Goal: Understand process/instructions

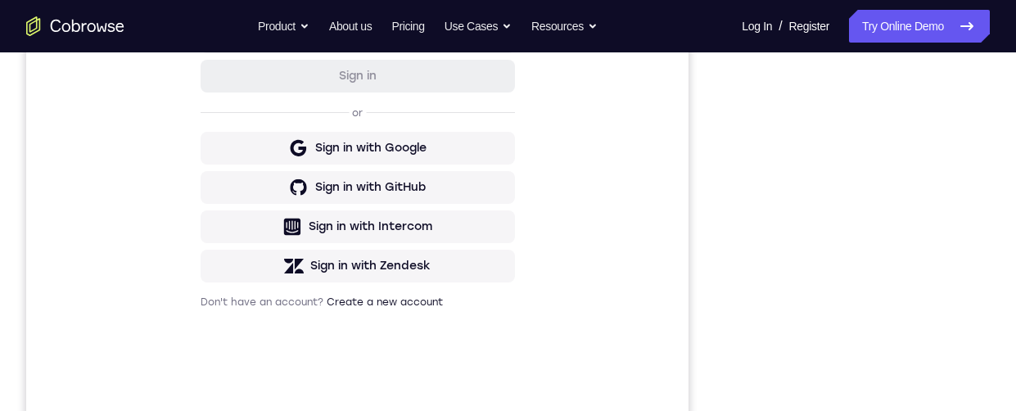
scroll to position [228, 0]
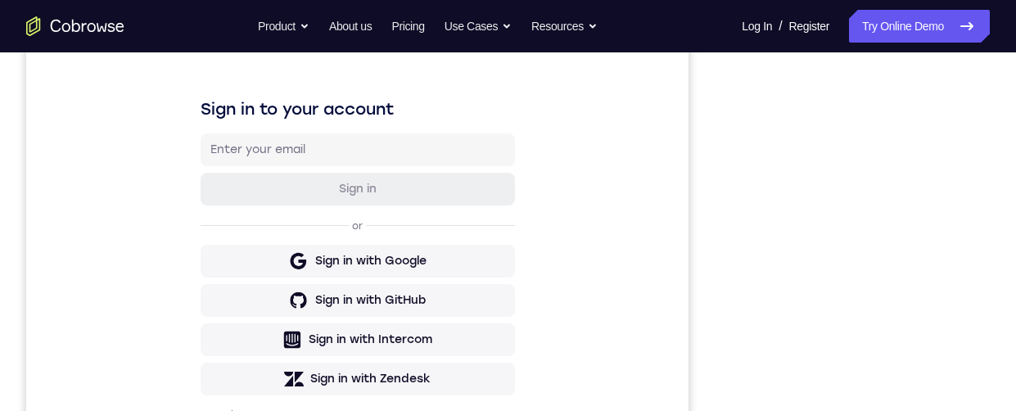
click at [71, 137] on div "Sign in to your account Sign in or Sign in with Google Sign in with GitHub Sign…" at bounding box center [357, 259] width 662 height 549
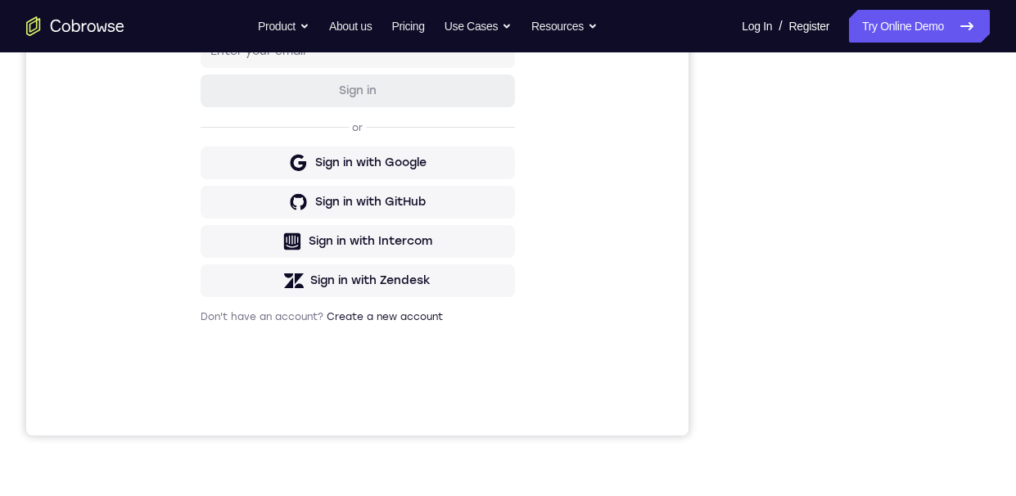
scroll to position [240, 0]
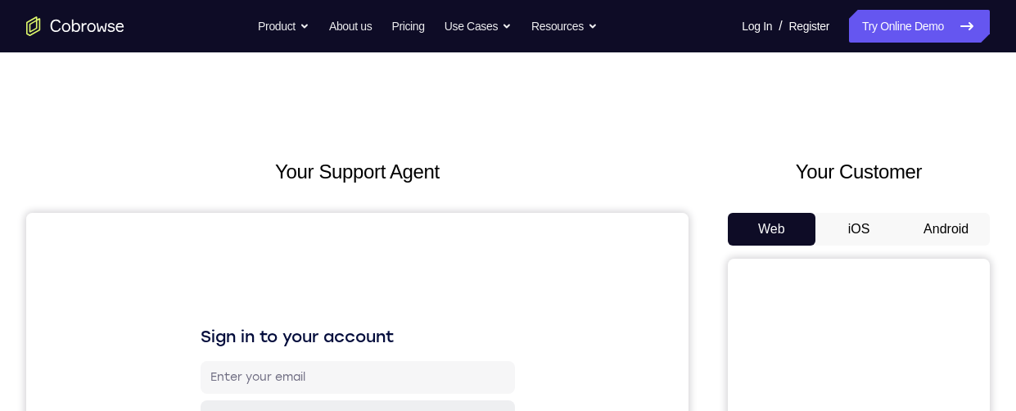
click at [933, 229] on button "Android" at bounding box center [946, 229] width 88 height 33
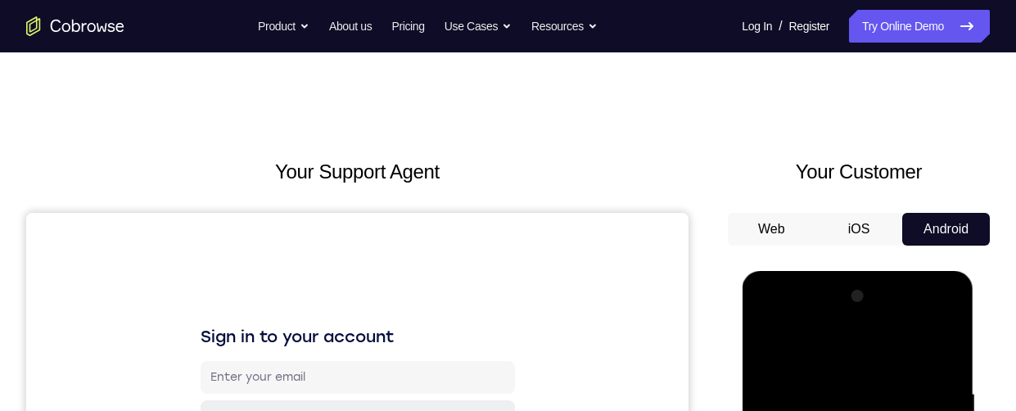
scroll to position [346, 0]
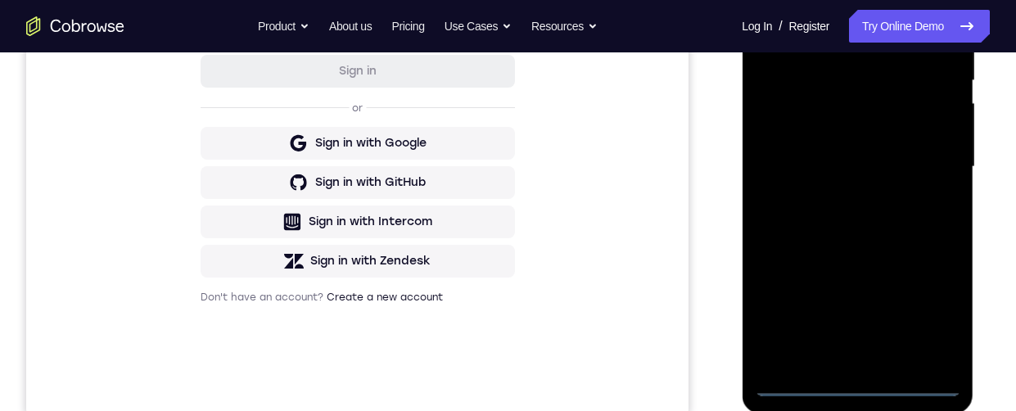
click at [856, 383] on div at bounding box center [857, 167] width 206 height 458
click at [927, 308] on div at bounding box center [857, 167] width 206 height 458
click at [805, 7] on div at bounding box center [857, 167] width 206 height 458
click at [815, 80] on div at bounding box center [857, 167] width 206 height 458
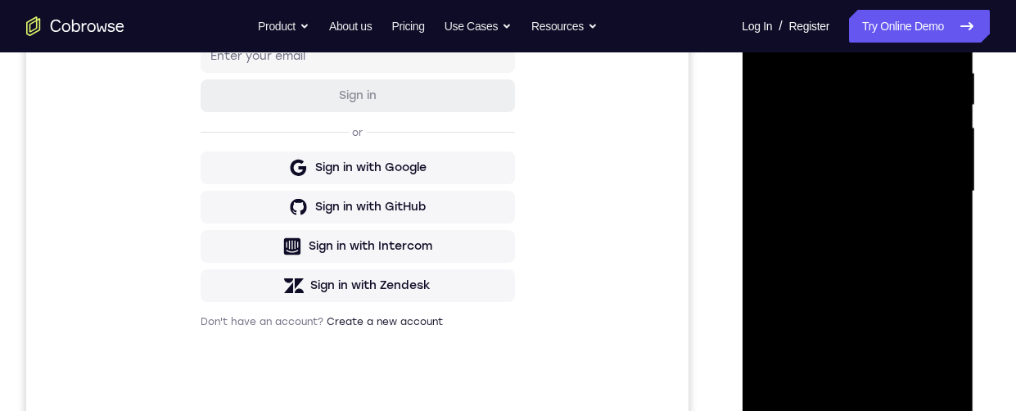
click at [937, 330] on div at bounding box center [857, 191] width 206 height 458
click at [796, 404] on div at bounding box center [857, 191] width 206 height 458
click at [781, 260] on div at bounding box center [857, 191] width 206 height 458
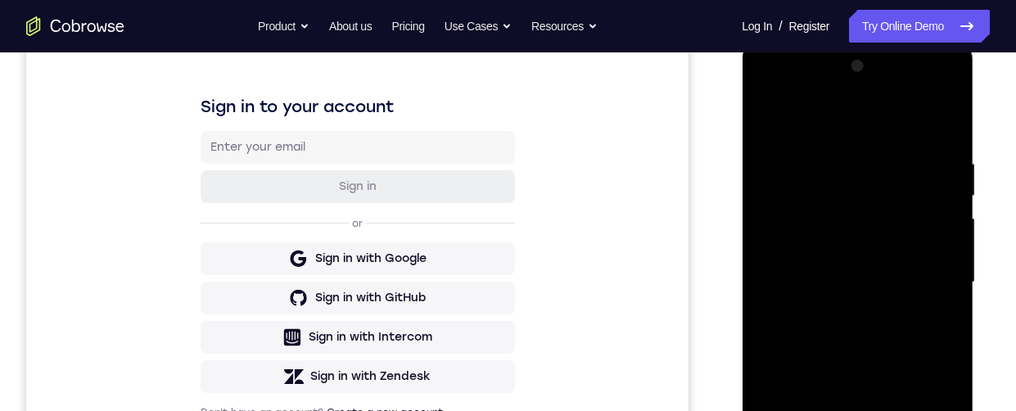
scroll to position [0, 0]
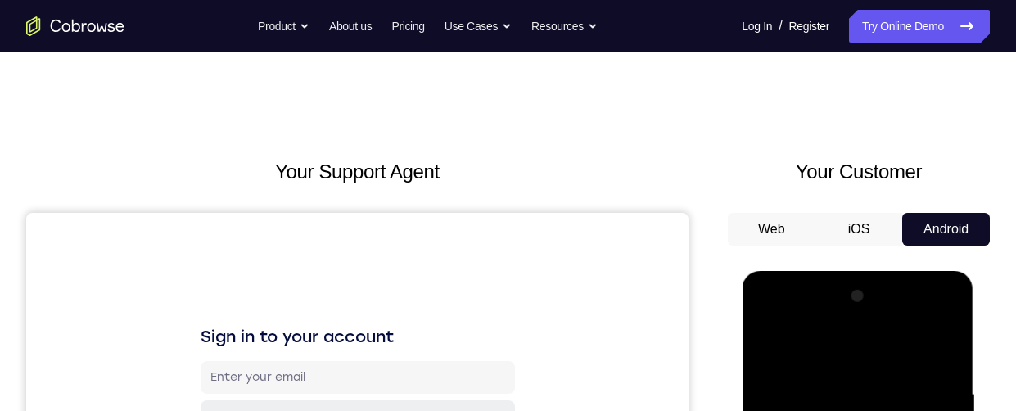
scroll to position [211, 0]
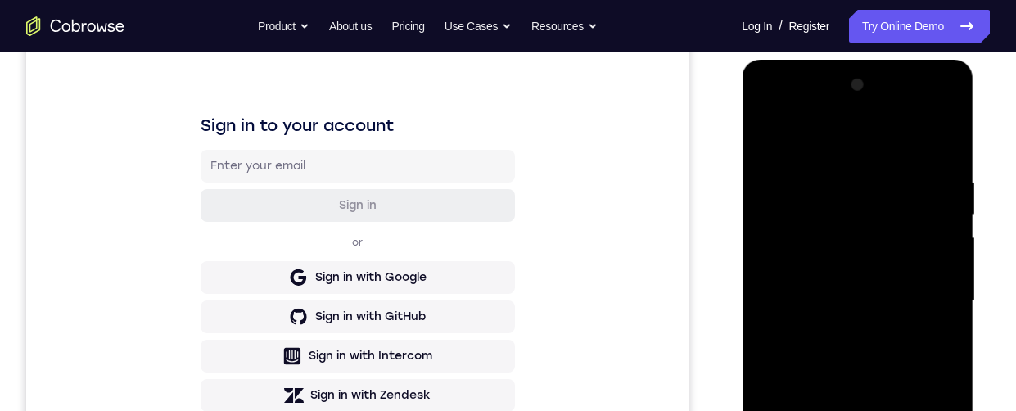
click at [927, 111] on div at bounding box center [857, 301] width 206 height 458
click at [796, 110] on div at bounding box center [857, 301] width 206 height 458
click at [792, 251] on div at bounding box center [857, 301] width 206 height 458
click at [786, 175] on div at bounding box center [857, 301] width 206 height 458
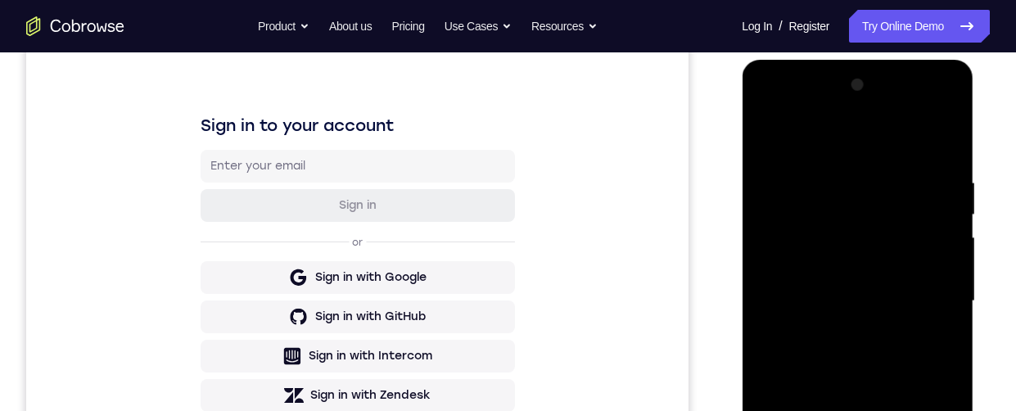
click at [765, 175] on div at bounding box center [857, 301] width 206 height 458
click at [809, 374] on div at bounding box center [857, 301] width 206 height 458
click at [815, 228] on div at bounding box center [857, 301] width 206 height 458
click at [831, 400] on div at bounding box center [857, 301] width 206 height 458
click at [832, 410] on div at bounding box center [857, 301] width 206 height 458
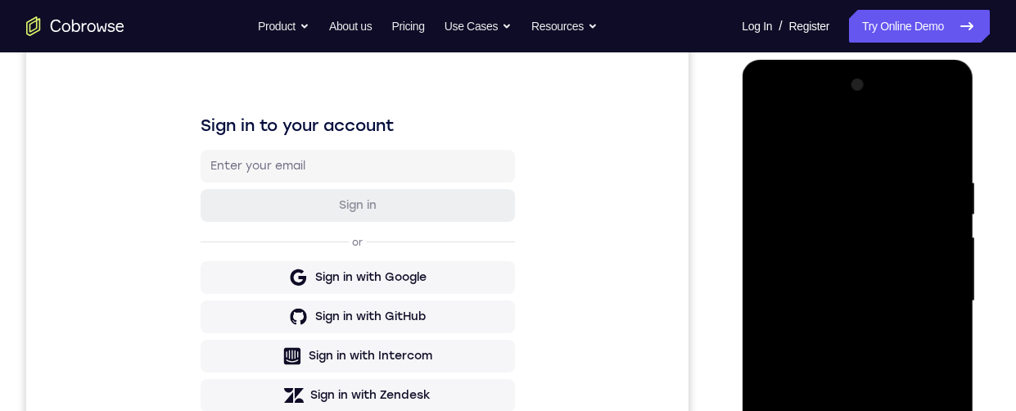
scroll to position [39, 0]
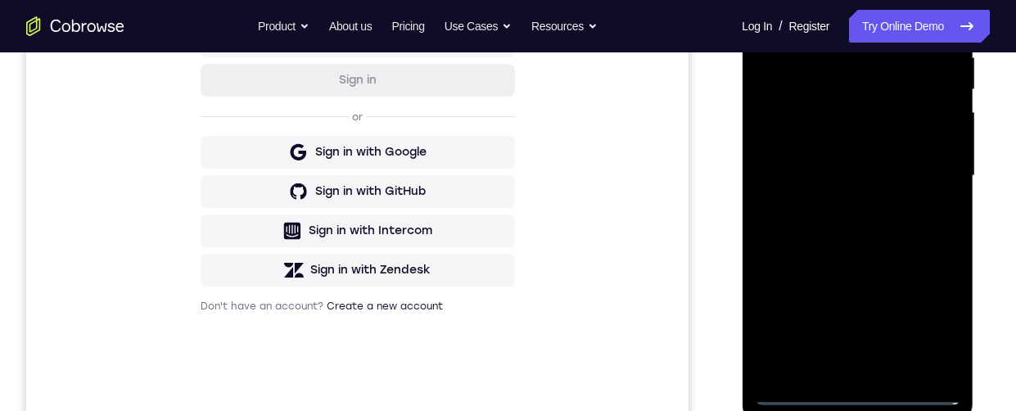
click at [856, 393] on div at bounding box center [857, 176] width 206 height 458
click at [938, 332] on div at bounding box center [857, 176] width 206 height 458
click at [811, 16] on div at bounding box center [857, 176] width 206 height 458
click at [826, 128] on div at bounding box center [857, 176] width 206 height 458
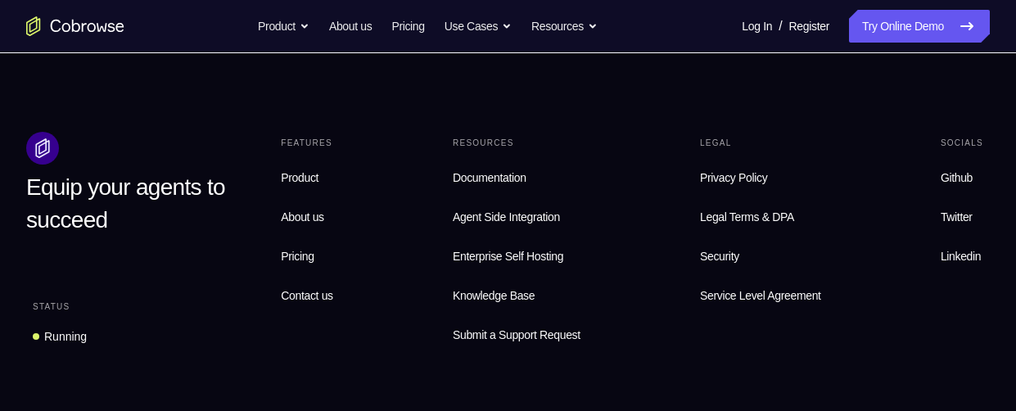
scroll to position [0, 0]
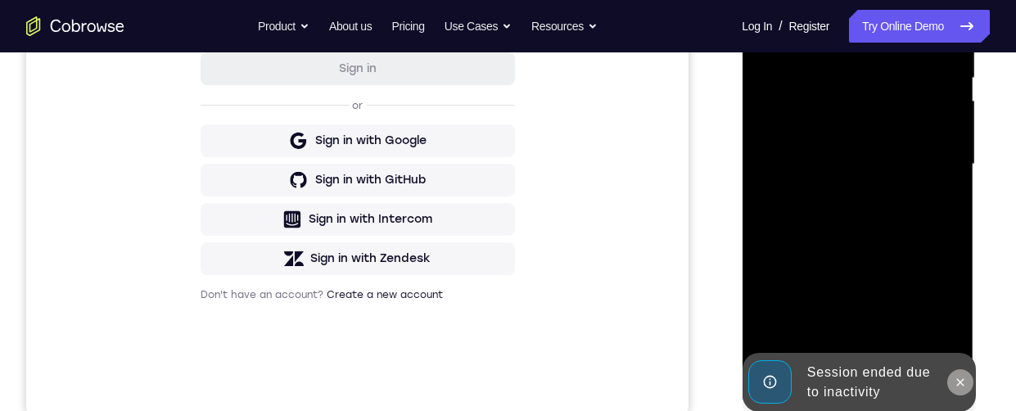
scroll to position [373, 0]
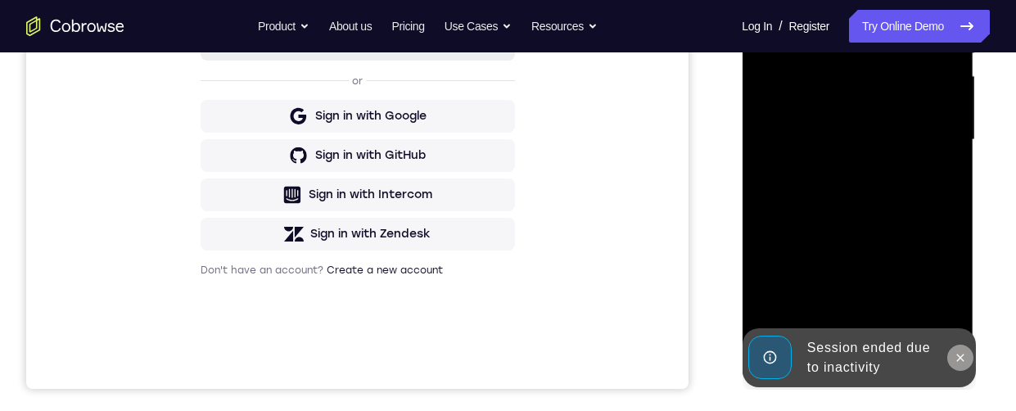
click at [946, 358] on button at bounding box center [959, 358] width 26 height 26
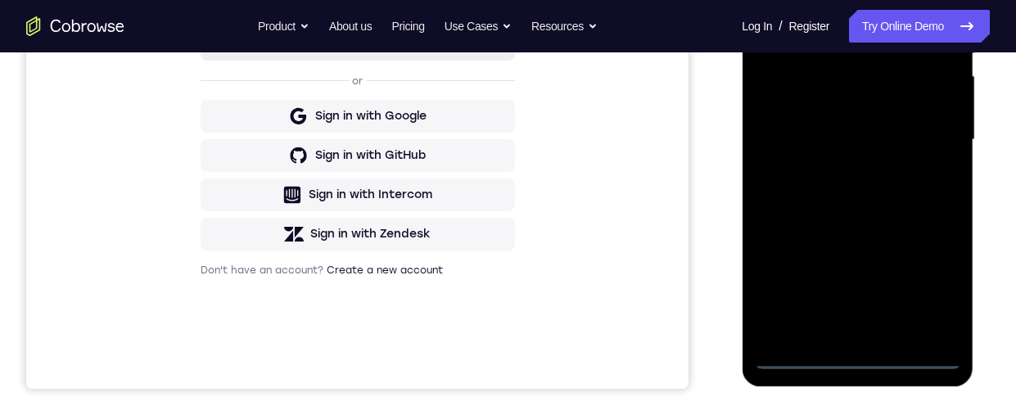
click at [856, 356] on div at bounding box center [857, 140] width 206 height 458
click at [927, 285] on div at bounding box center [857, 140] width 206 height 458
click at [824, 0] on div at bounding box center [857, 140] width 206 height 458
click at [828, 48] on div at bounding box center [857, 140] width 206 height 458
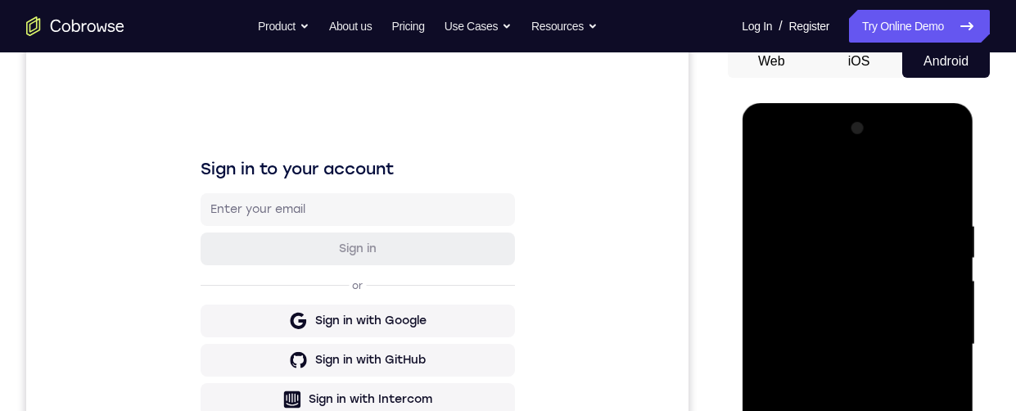
click at [840, 251] on div at bounding box center [857, 344] width 206 height 458
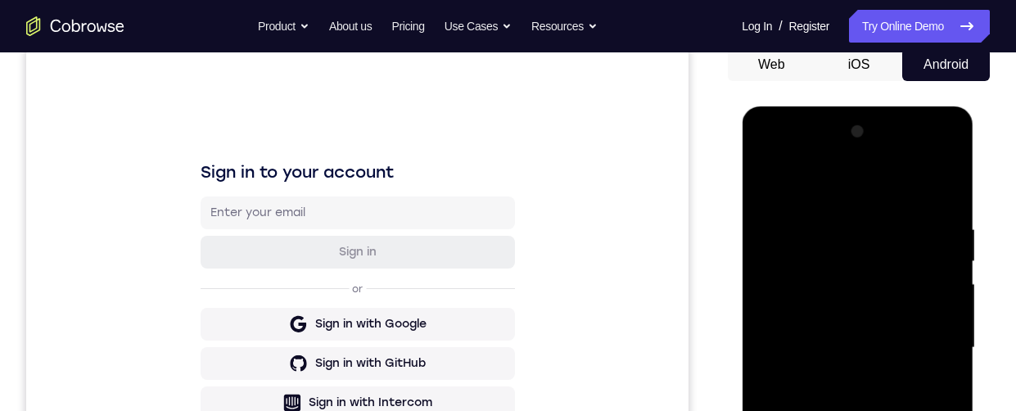
click at [918, 190] on div at bounding box center [857, 348] width 206 height 458
click at [855, 237] on div at bounding box center [857, 348] width 206 height 458
click at [859, 284] on div at bounding box center [857, 348] width 206 height 458
click at [869, 309] on div at bounding box center [857, 348] width 206 height 458
click at [861, 291] on div at bounding box center [857, 348] width 206 height 458
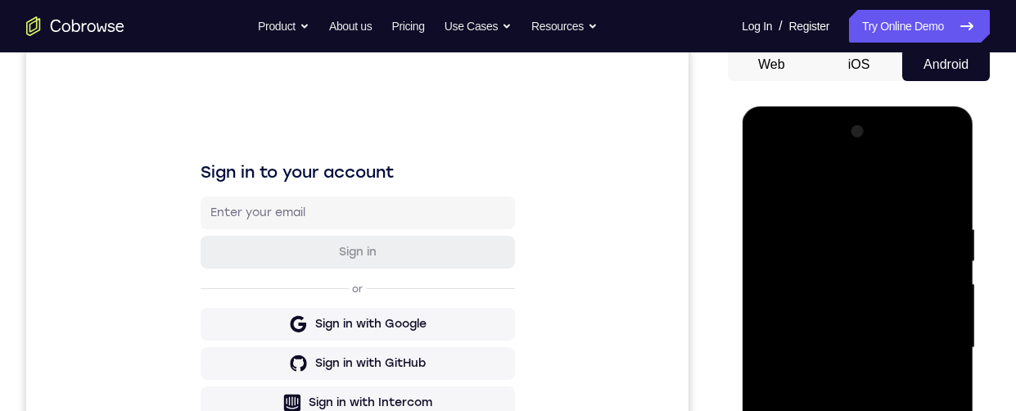
scroll to position [219, 0]
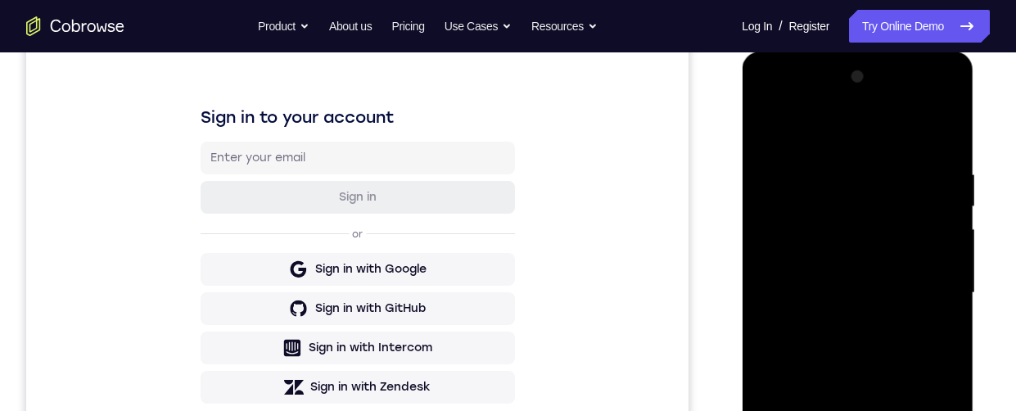
click at [883, 257] on div at bounding box center [857, 293] width 206 height 458
click at [860, 228] on div at bounding box center [857, 293] width 206 height 458
click at [861, 206] on div at bounding box center [857, 293] width 206 height 458
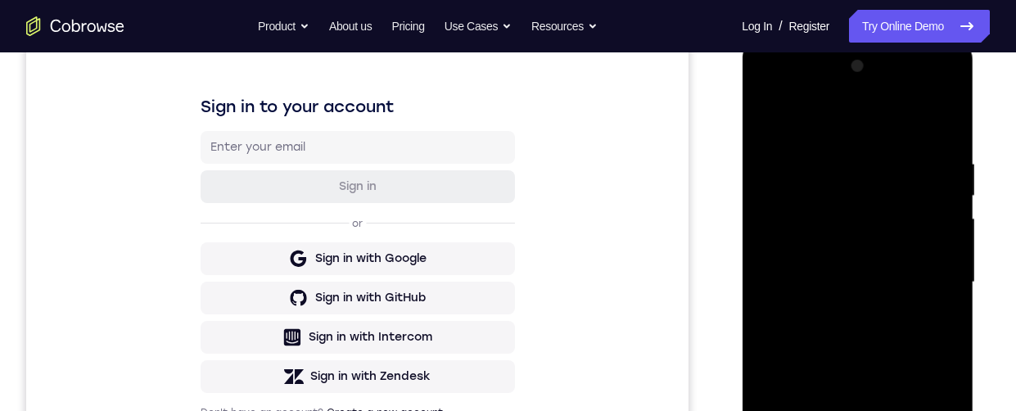
click at [856, 224] on div at bounding box center [857, 282] width 206 height 458
click at [892, 252] on div at bounding box center [857, 282] width 206 height 458
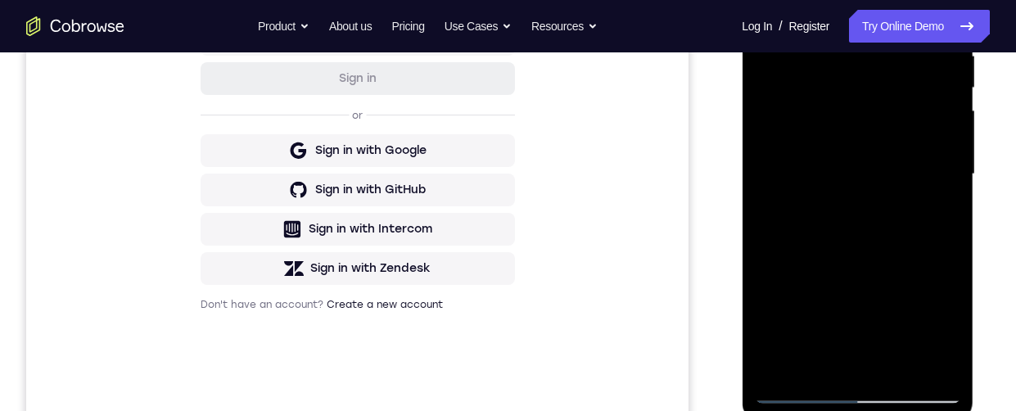
click at [824, 170] on div at bounding box center [857, 174] width 206 height 458
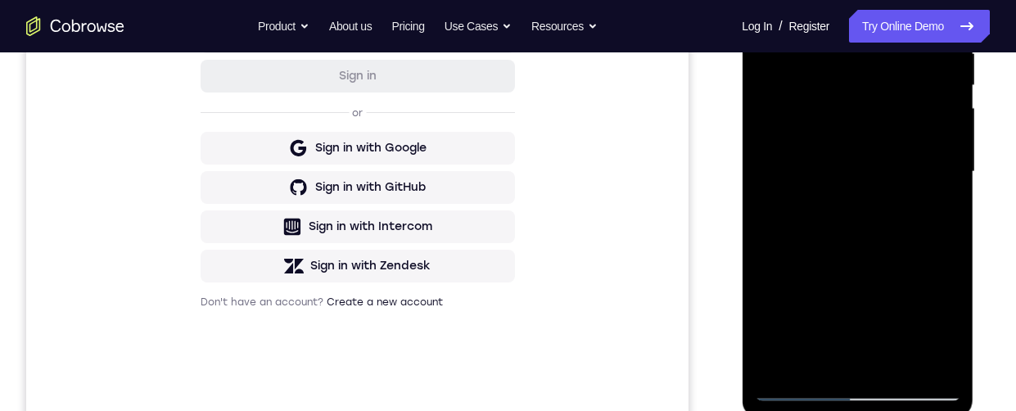
click at [829, 219] on div at bounding box center [857, 172] width 206 height 458
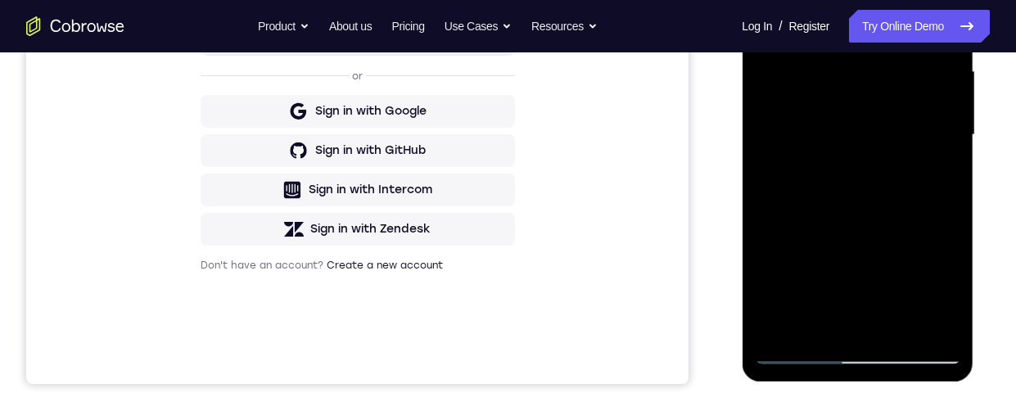
scroll to position [420, 0]
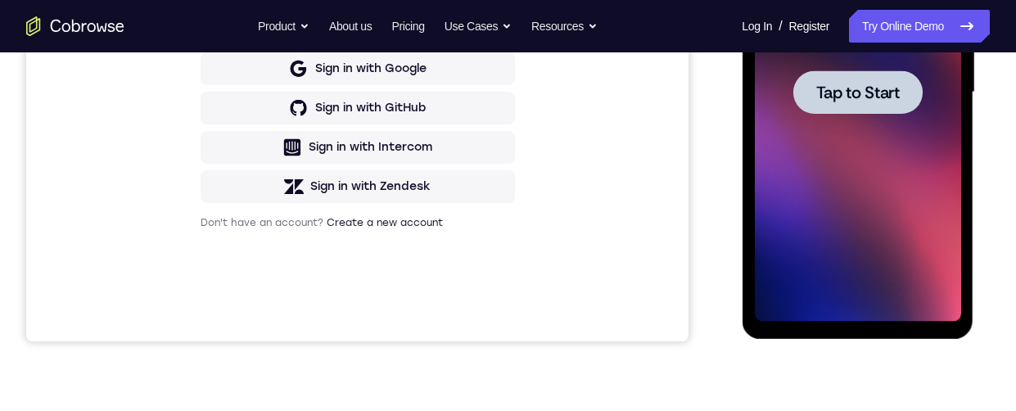
click at [888, 225] on div at bounding box center [857, 92] width 206 height 458
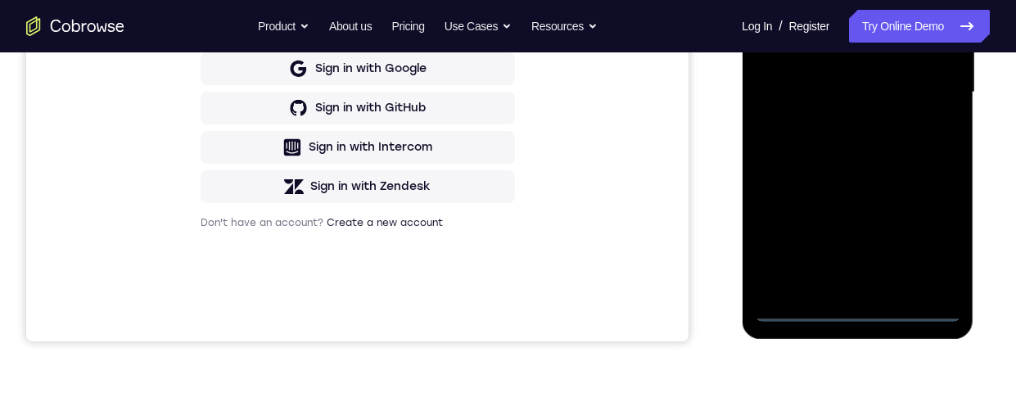
click at [856, 310] on div at bounding box center [857, 92] width 206 height 458
click at [929, 242] on div at bounding box center [857, 92] width 206 height 458
click at [832, 0] on div at bounding box center [857, 92] width 206 height 458
click at [820, 2] on div at bounding box center [857, 92] width 206 height 458
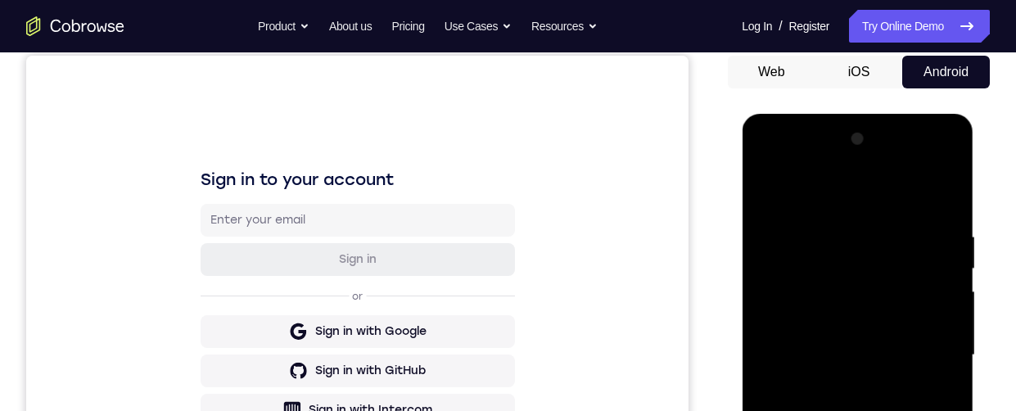
scroll to position [240, 0]
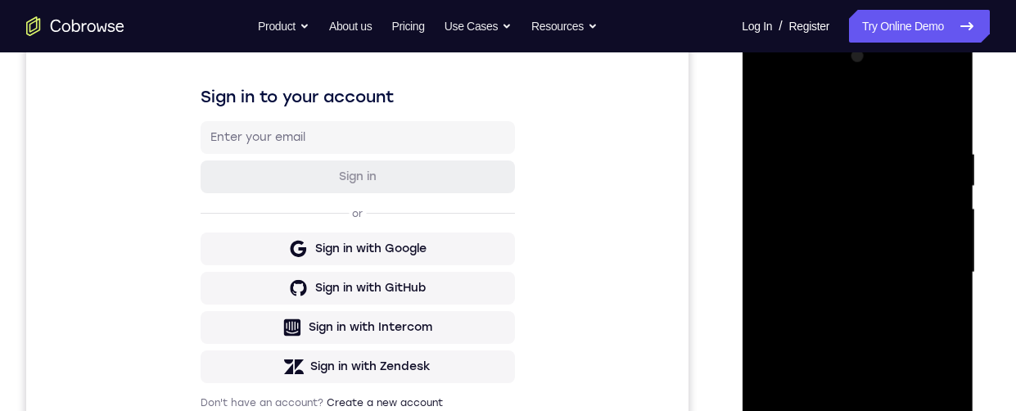
click at [918, 168] on div at bounding box center [857, 272] width 206 height 458
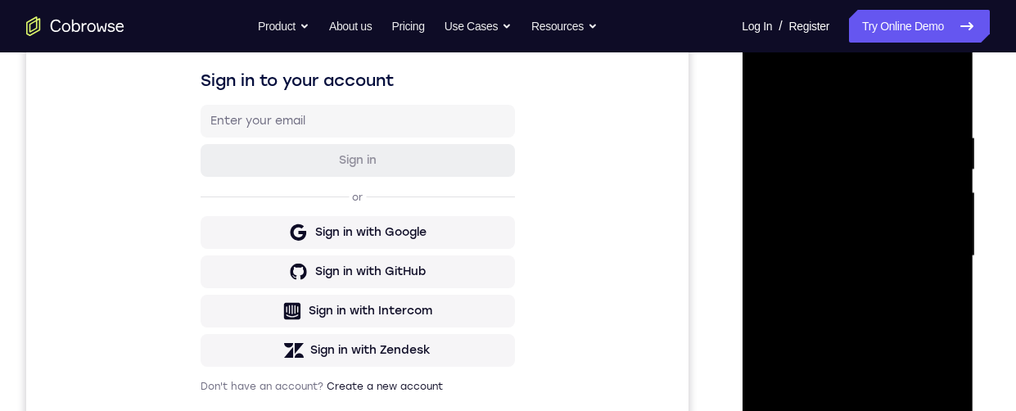
click at [906, 101] on div at bounding box center [857, 256] width 206 height 458
click at [851, 143] on div at bounding box center [857, 256] width 206 height 458
click at [838, 179] on div at bounding box center [857, 256] width 206 height 458
click at [873, 218] on div at bounding box center [857, 256] width 206 height 458
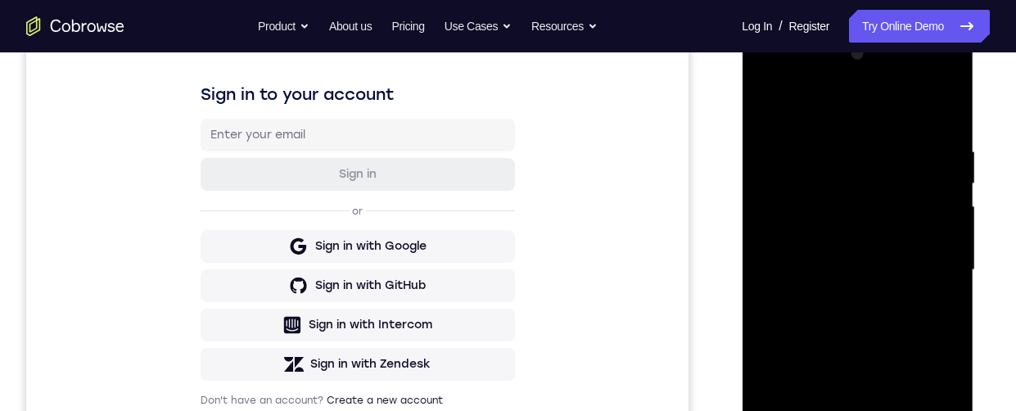
click at [831, 272] on div at bounding box center [857, 270] width 206 height 458
click at [798, 410] on div at bounding box center [857, 270] width 206 height 458
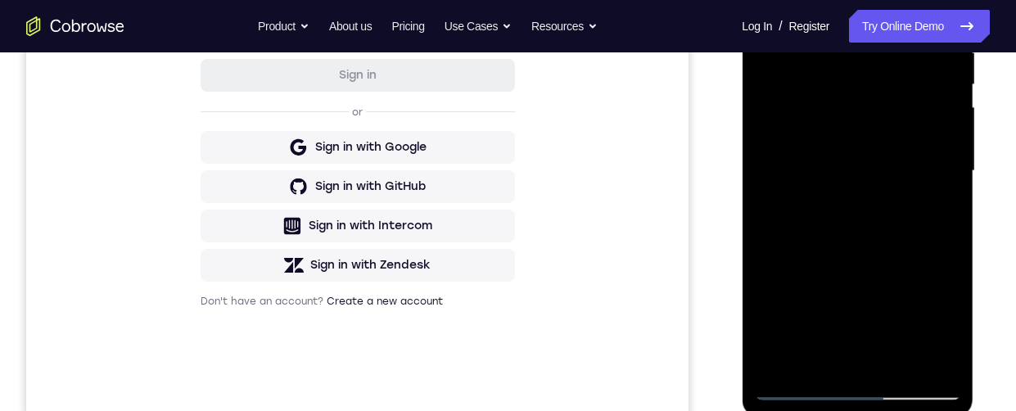
click at [903, 224] on div at bounding box center [857, 171] width 206 height 458
click at [904, 316] on div at bounding box center [857, 171] width 206 height 458
click at [856, 192] on div at bounding box center [857, 171] width 206 height 458
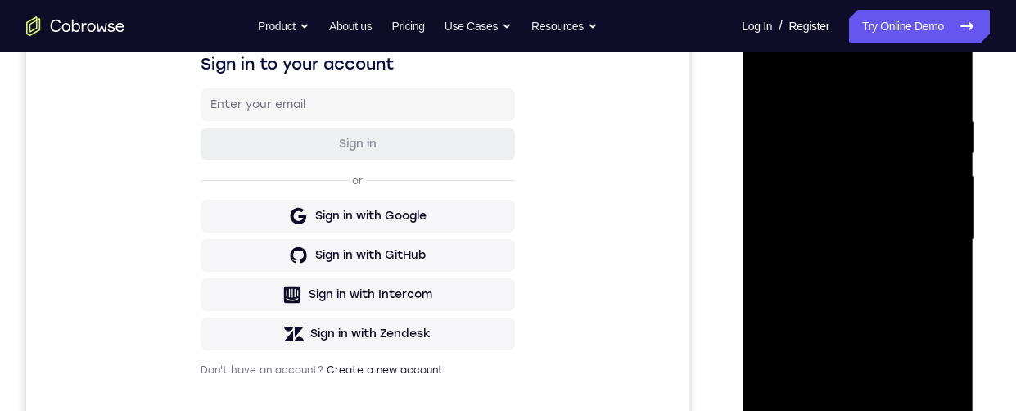
scroll to position [264, 0]
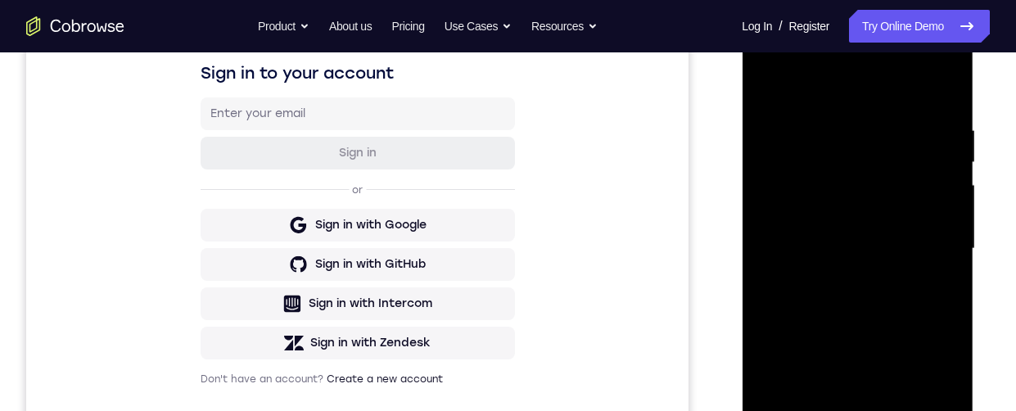
click at [865, 163] on div at bounding box center [857, 249] width 206 height 458
click at [910, 86] on div at bounding box center [857, 249] width 206 height 458
click at [855, 157] on div at bounding box center [857, 249] width 206 height 458
click at [914, 164] on div at bounding box center [857, 249] width 206 height 458
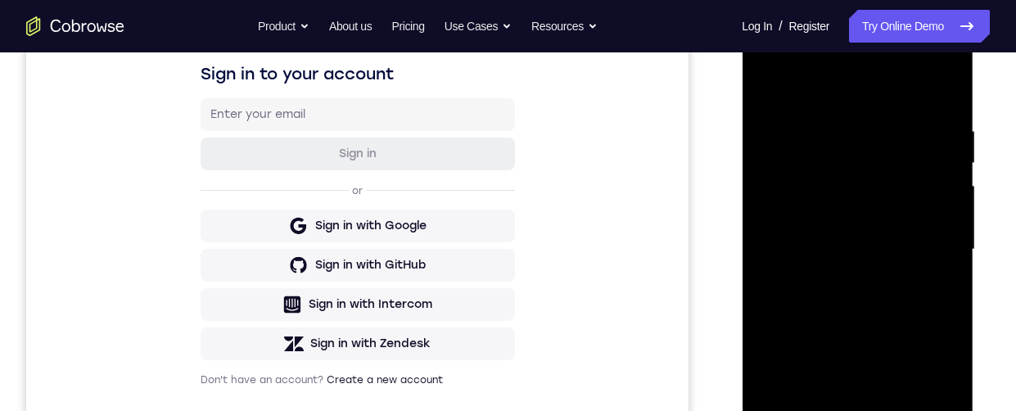
click at [792, 233] on div at bounding box center [857, 249] width 206 height 458
click at [919, 295] on div at bounding box center [857, 249] width 206 height 458
click at [930, 346] on div at bounding box center [857, 249] width 206 height 458
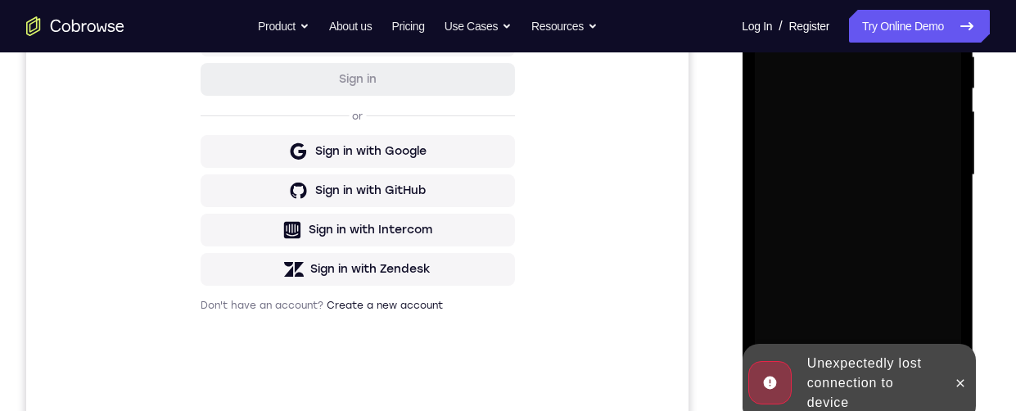
scroll to position [0, 0]
